Goal: Task Accomplishment & Management: Manage account settings

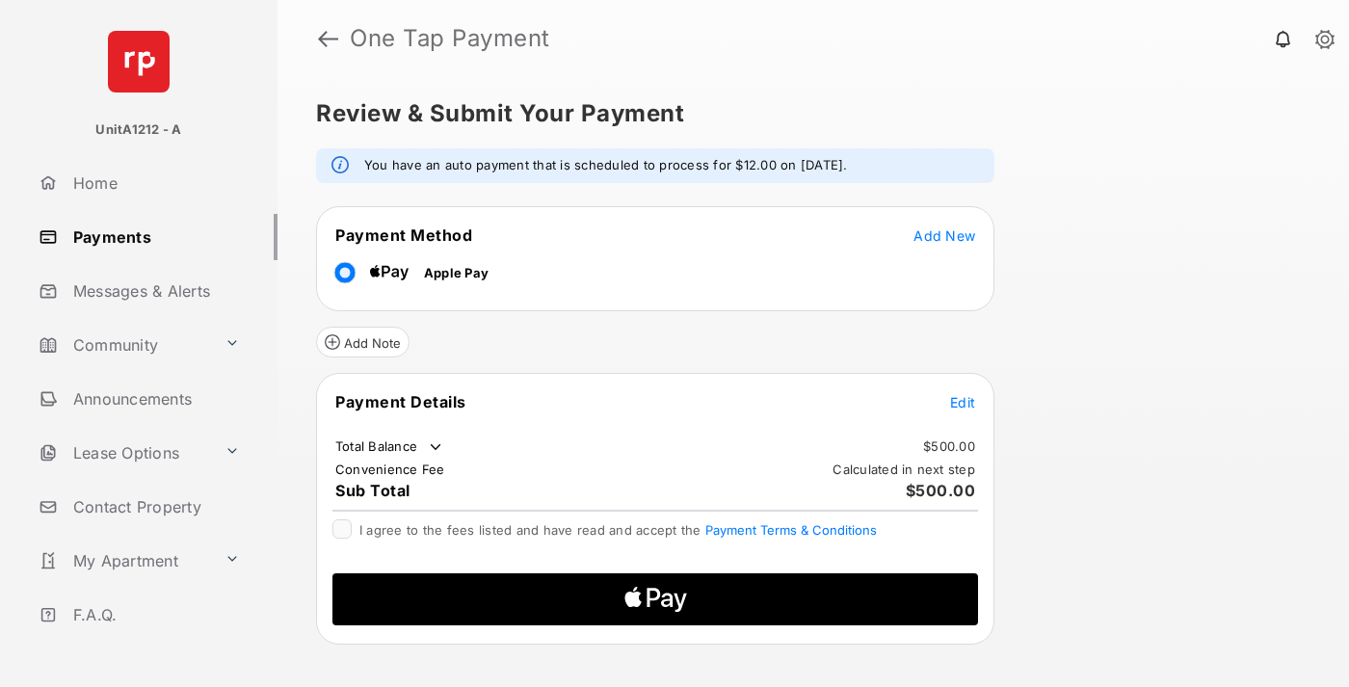
click at [944, 235] on span "Add New" at bounding box center [944, 235] width 62 height 16
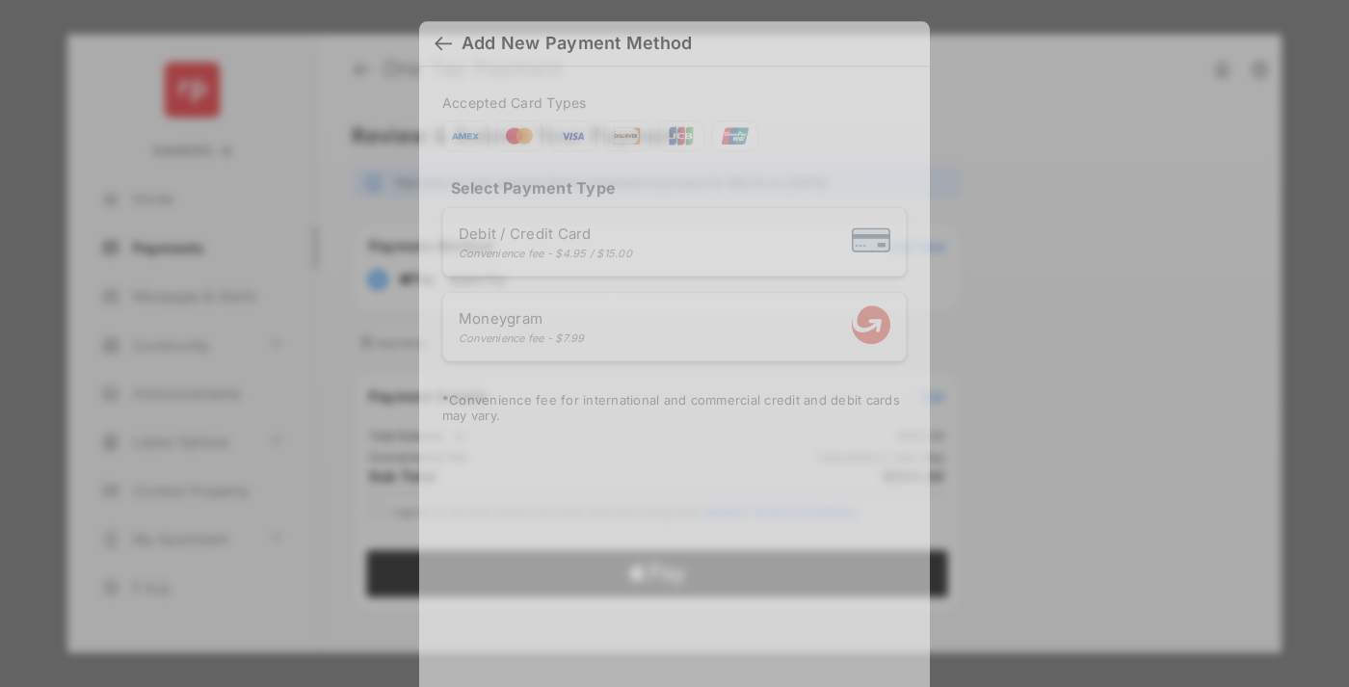
scroll to position [14, 0]
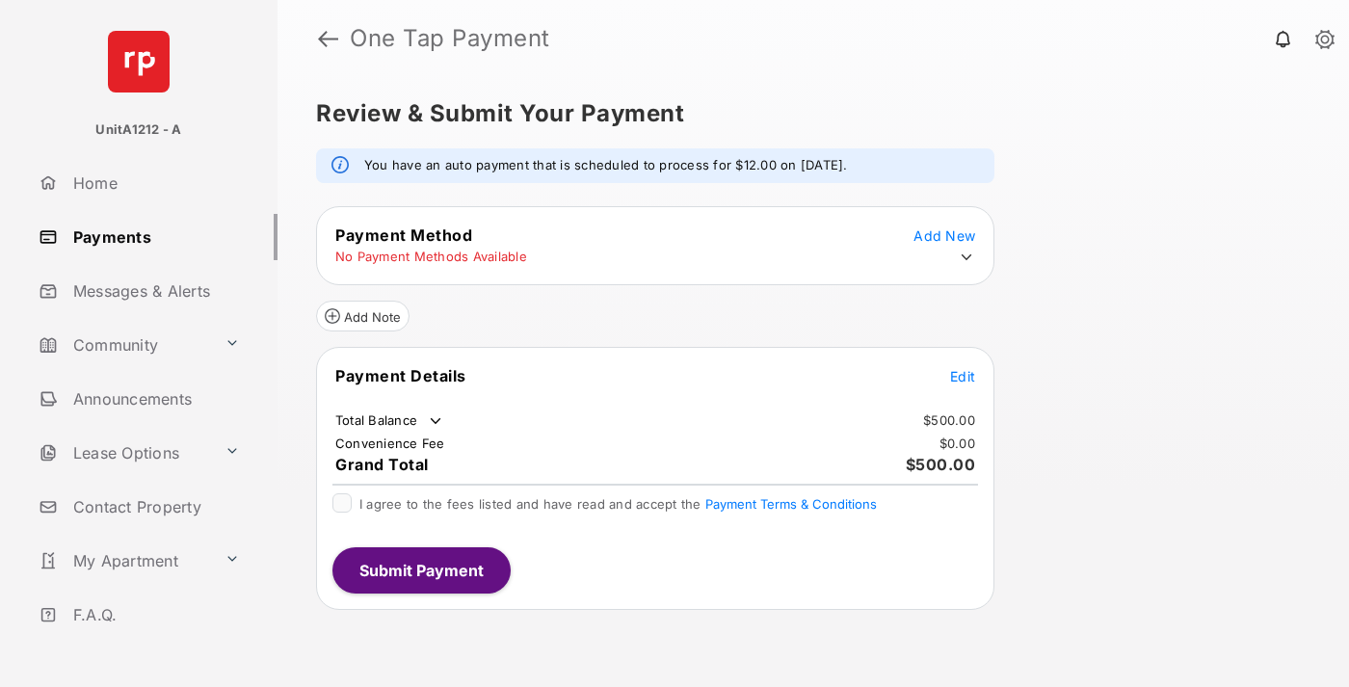
click at [966, 257] on icon at bounding box center [965, 257] width 17 height 17
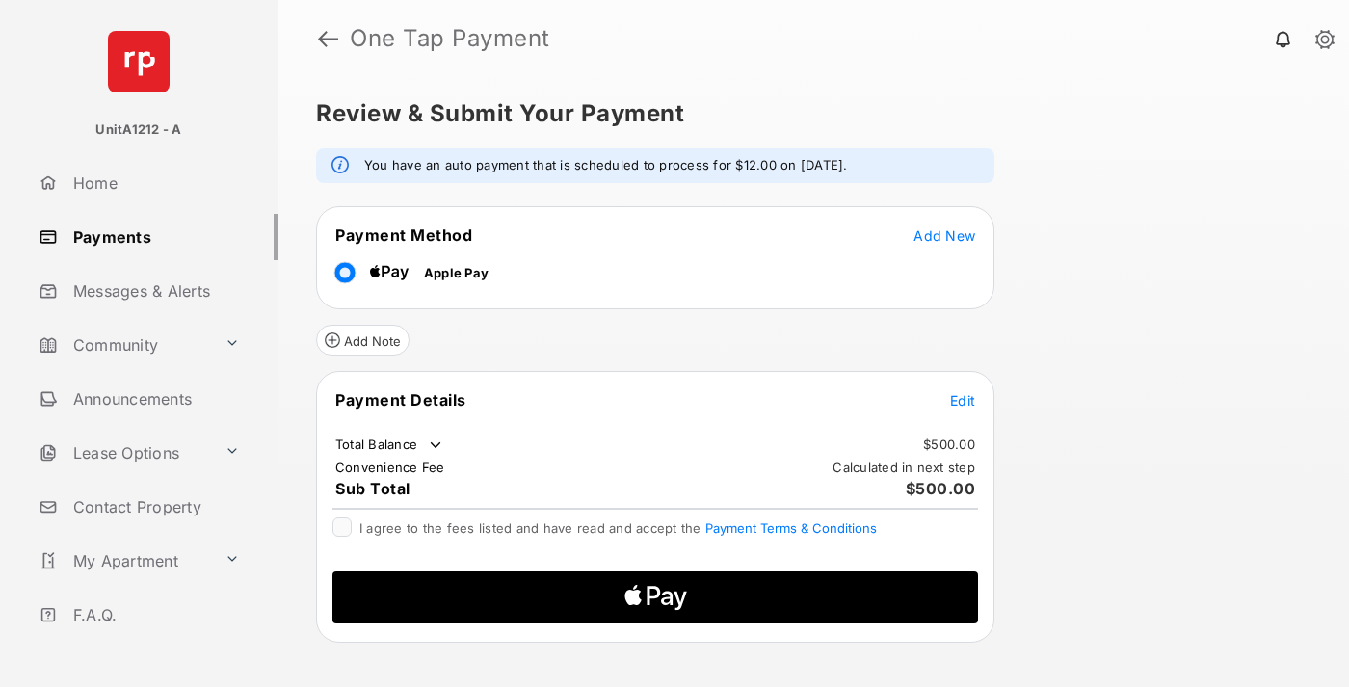
click at [962, 400] on span "Edit" at bounding box center [962, 400] width 25 height 16
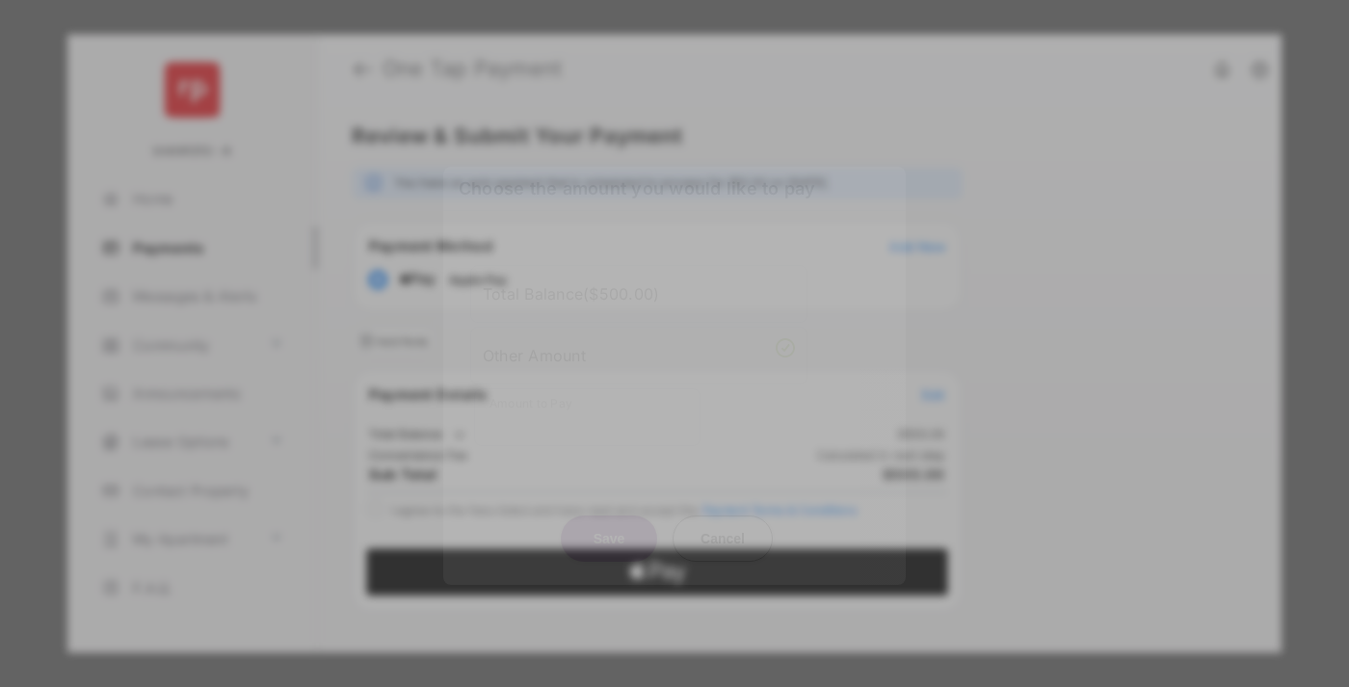
click at [639, 349] on div "Other Amount" at bounding box center [639, 355] width 312 height 33
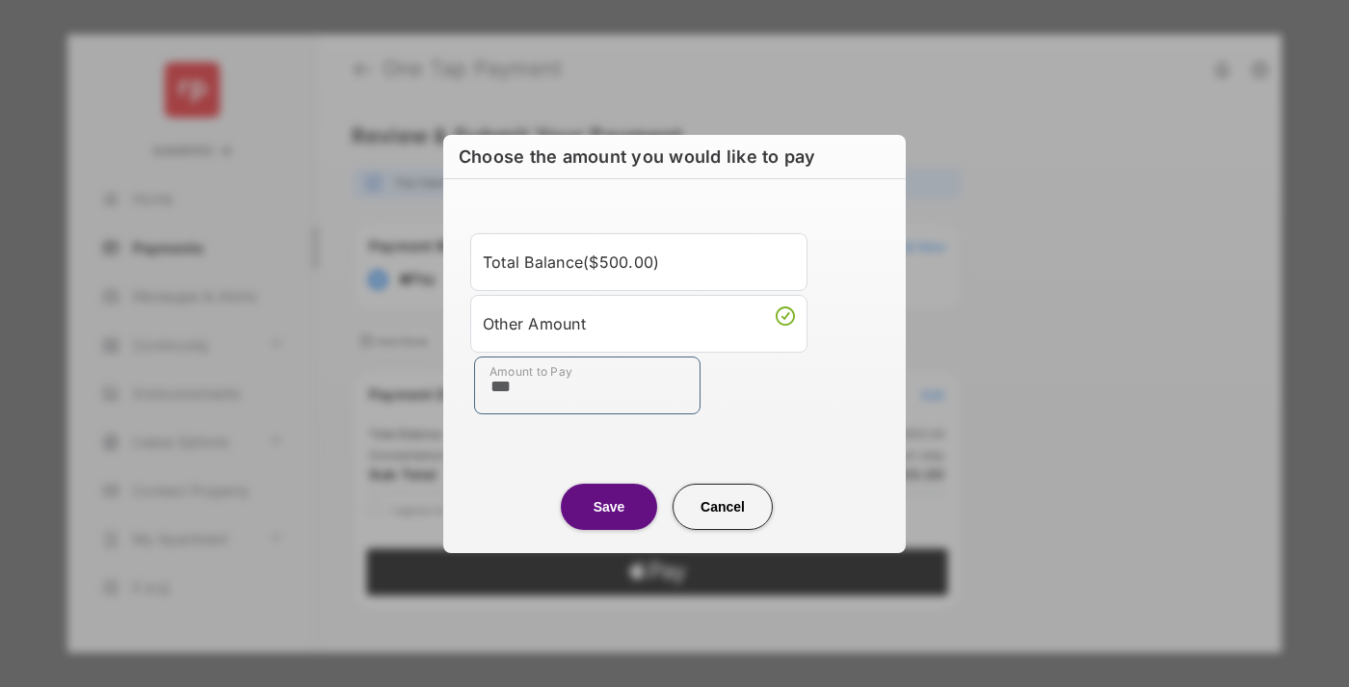
type input "***"
click at [609, 506] on button "Save" at bounding box center [609, 507] width 96 height 46
